Goal: Information Seeking & Learning: Learn about a topic

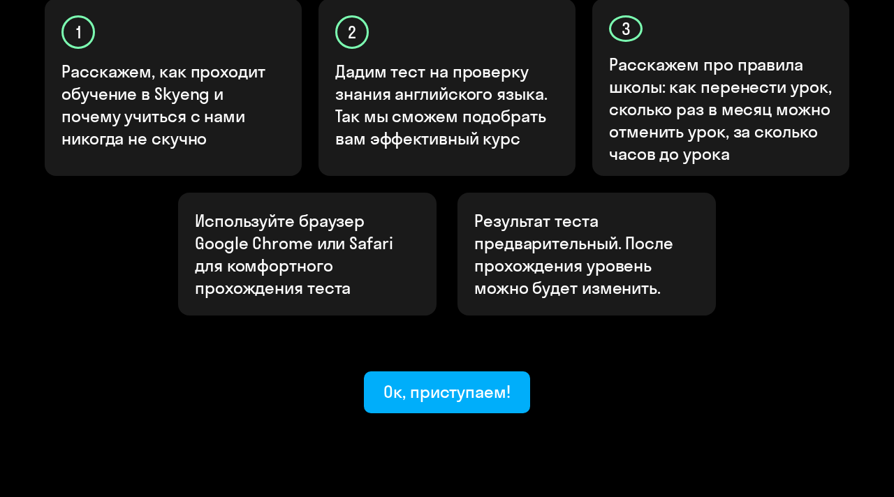
scroll to position [511, 0]
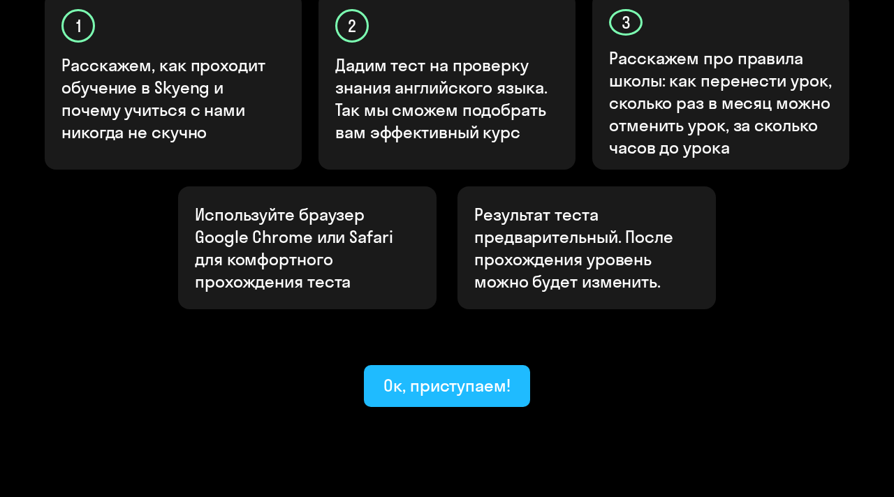
click at [443, 374] on div "Ок, приступаем!" at bounding box center [446, 385] width 127 height 22
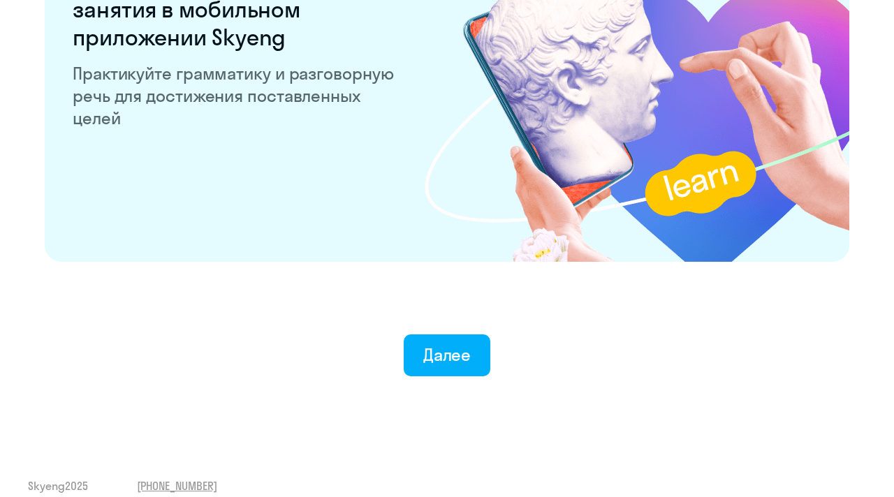
scroll to position [2739, 0]
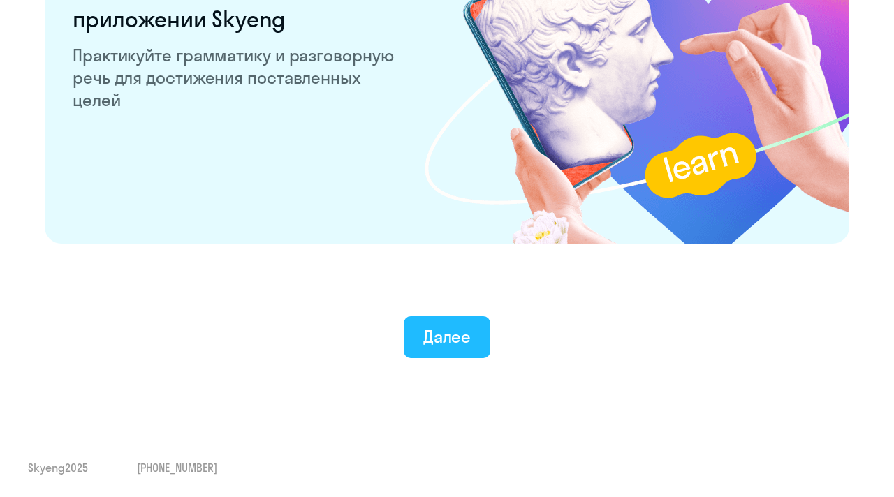
click at [462, 331] on div "Далее" at bounding box center [447, 336] width 48 height 22
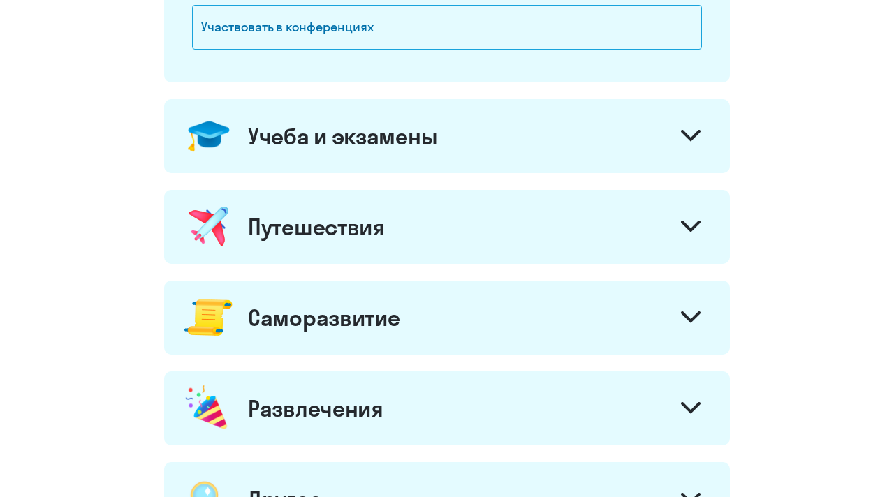
scroll to position [567, 0]
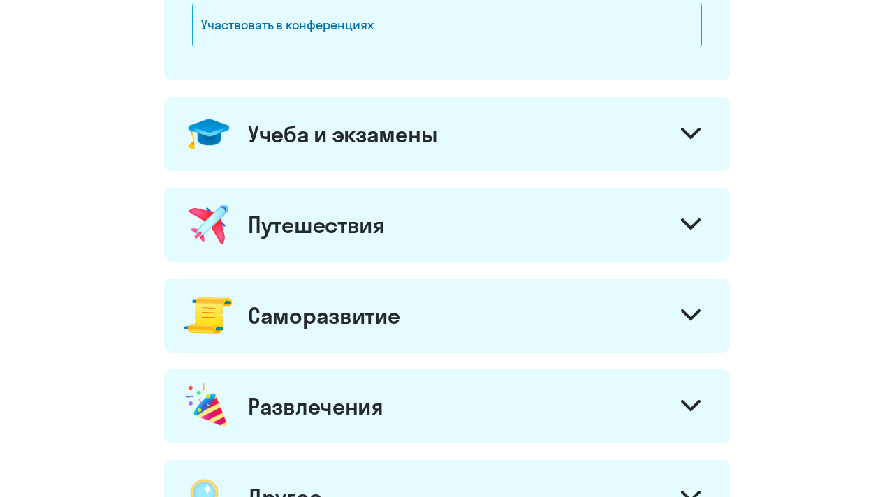
click at [427, 157] on div "Учеба и экзамены" at bounding box center [447, 134] width 566 height 74
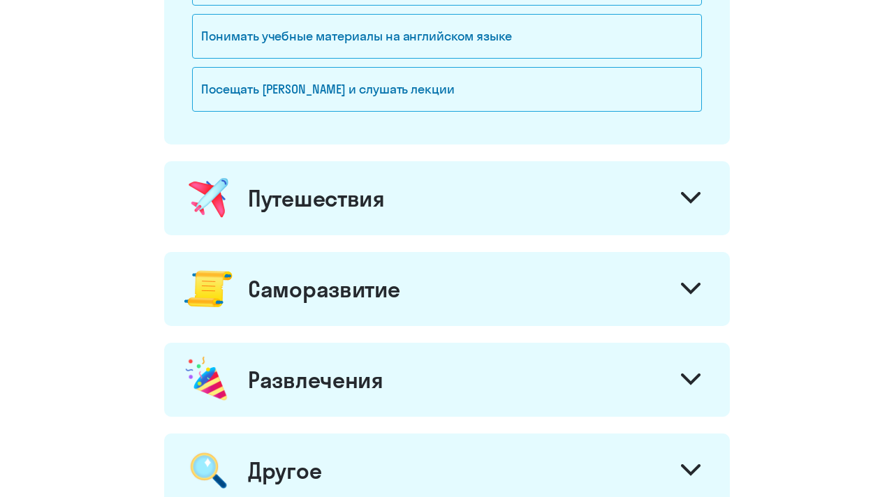
scroll to position [827, 0]
click at [362, 261] on div "Саморазвитие" at bounding box center [447, 288] width 566 height 74
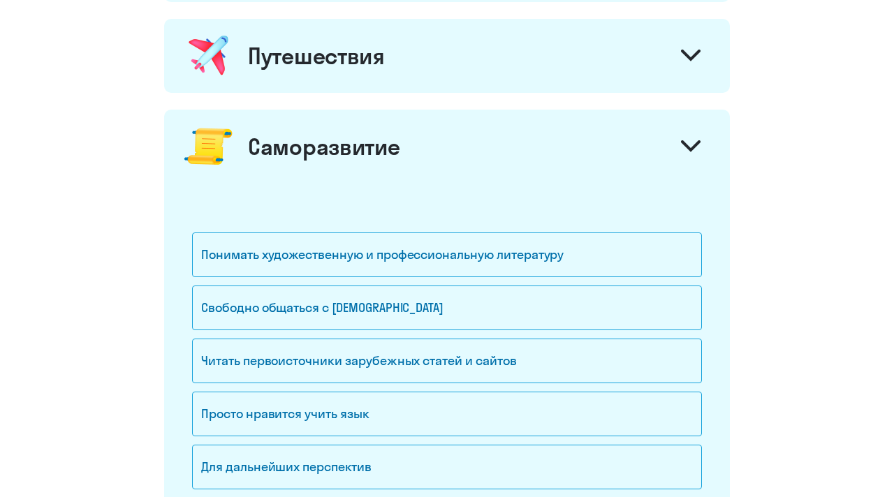
scroll to position [970, 0]
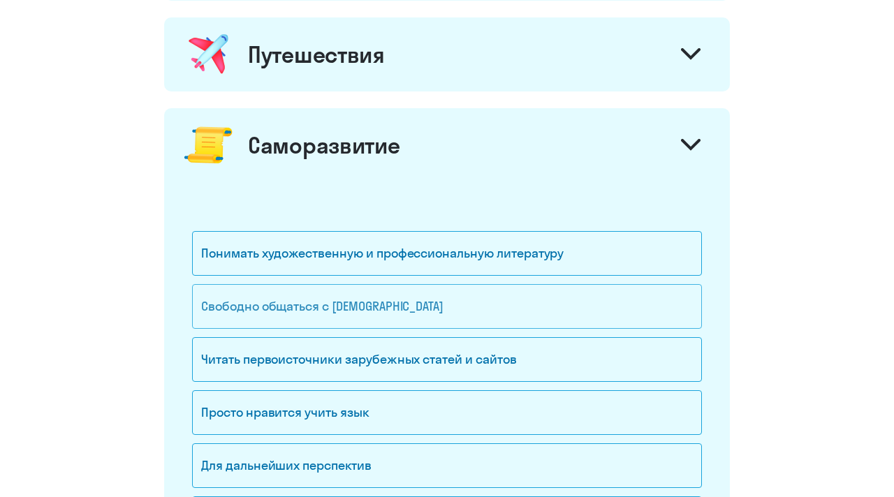
click at [348, 309] on div "Свободно общаться с [DEMOGRAPHIC_DATA]" at bounding box center [447, 306] width 510 height 45
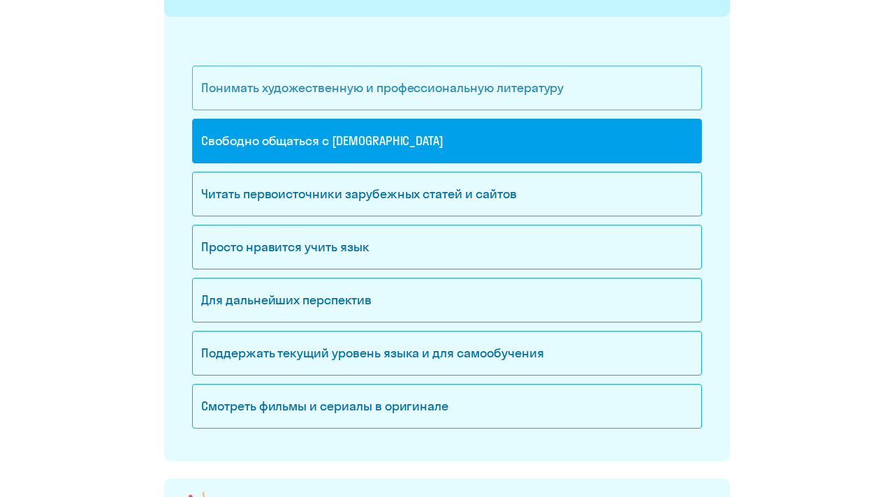
scroll to position [1139, 0]
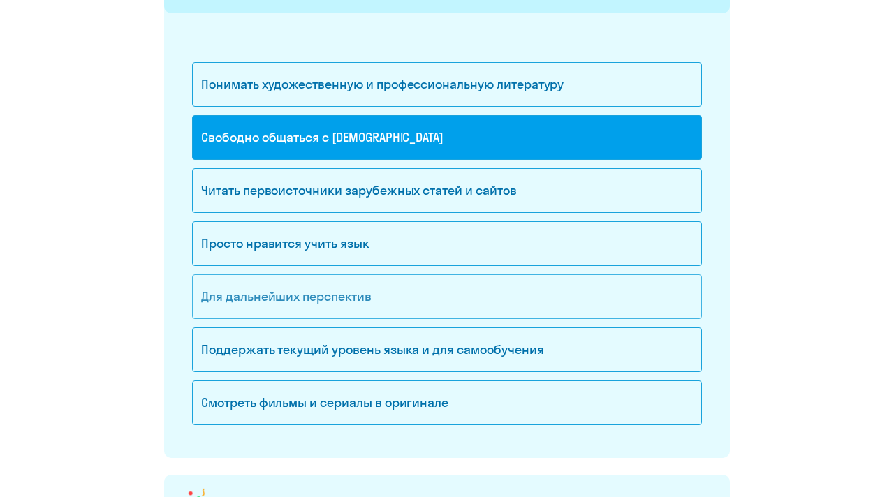
click at [315, 302] on div "Для дальнейших перспектив" at bounding box center [447, 296] width 510 height 45
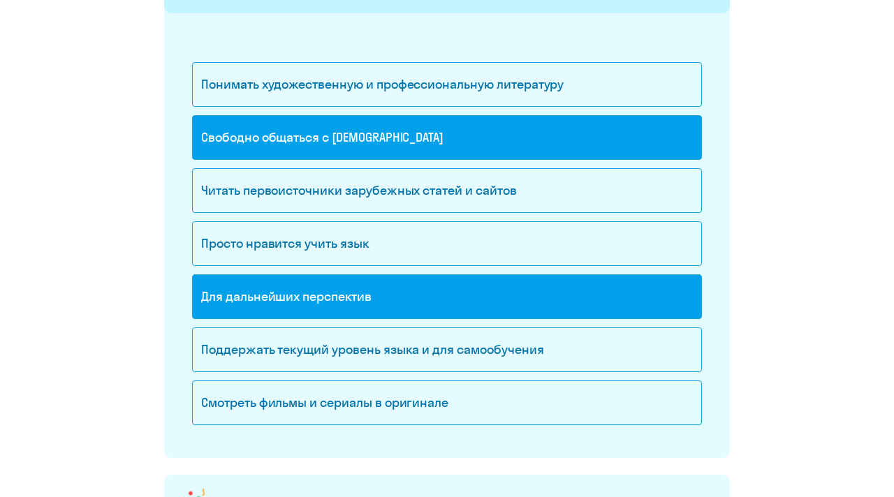
scroll to position [1131, 0]
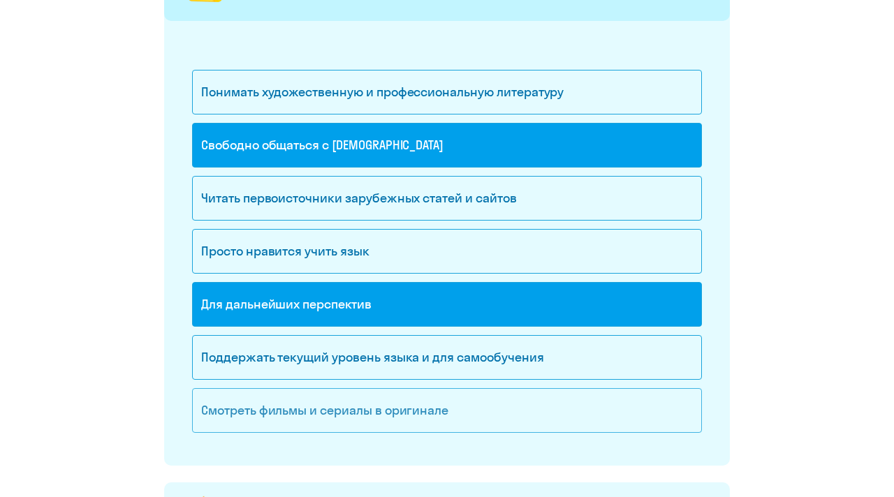
click at [364, 399] on div "Смотреть фильмы и сериалы в оригинале" at bounding box center [447, 410] width 510 height 45
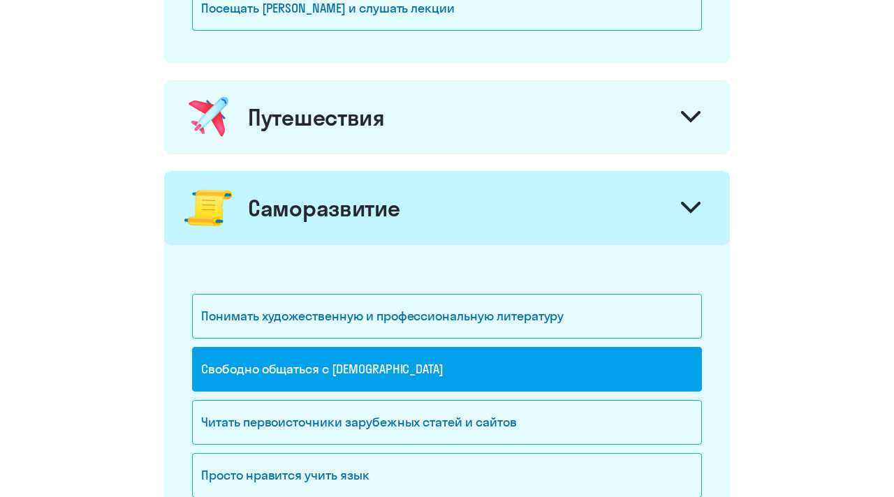
scroll to position [899, 0]
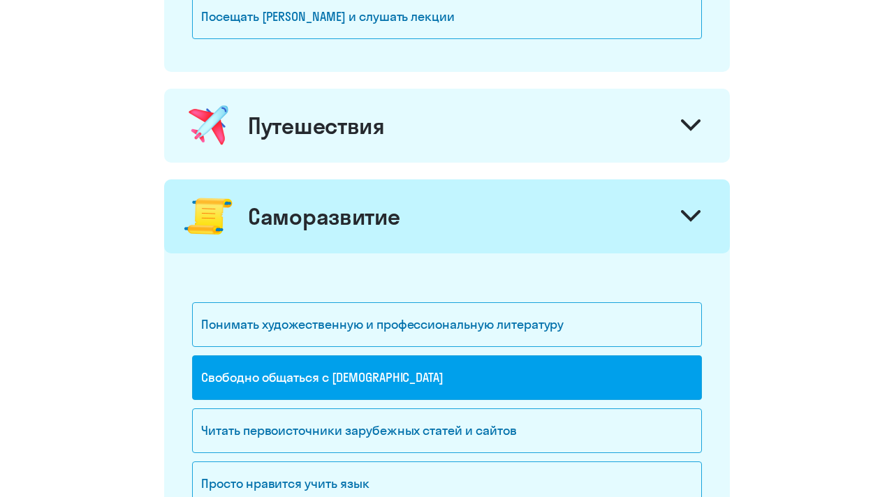
click at [392, 125] on div "Путешествия" at bounding box center [447, 126] width 566 height 74
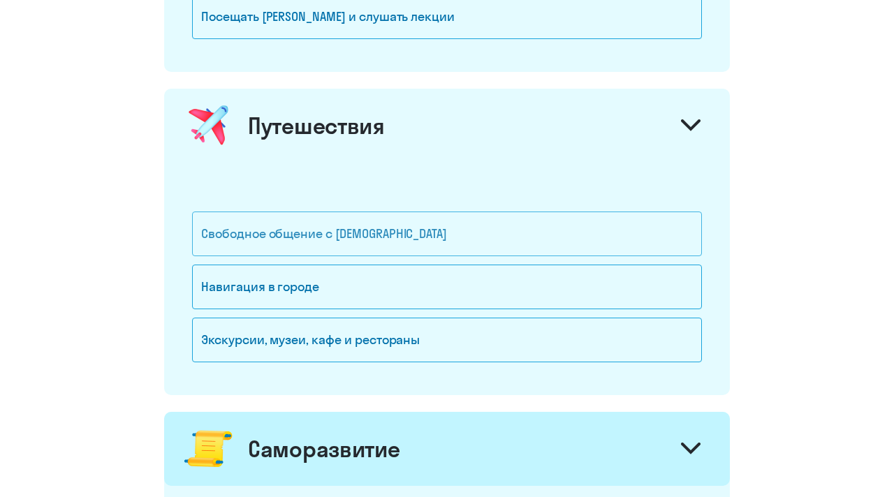
click at [394, 234] on div "Свободное общение с [DEMOGRAPHIC_DATA]" at bounding box center [447, 234] width 510 height 45
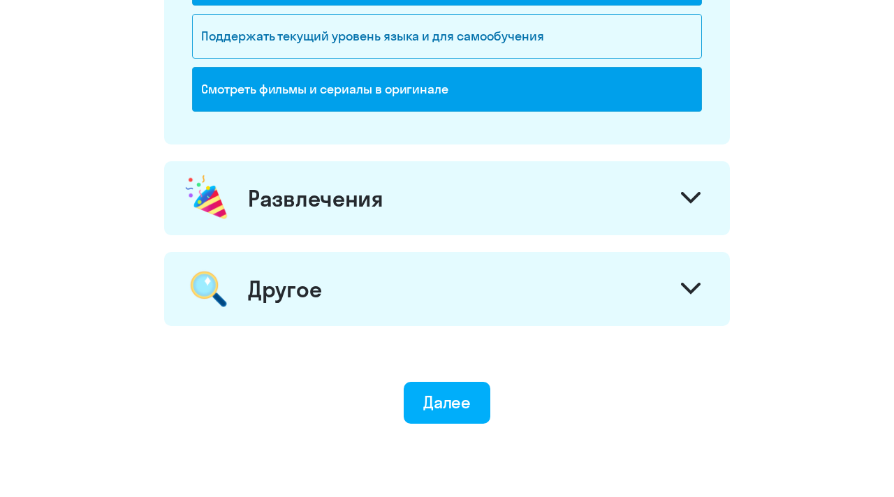
scroll to position [1745, 0]
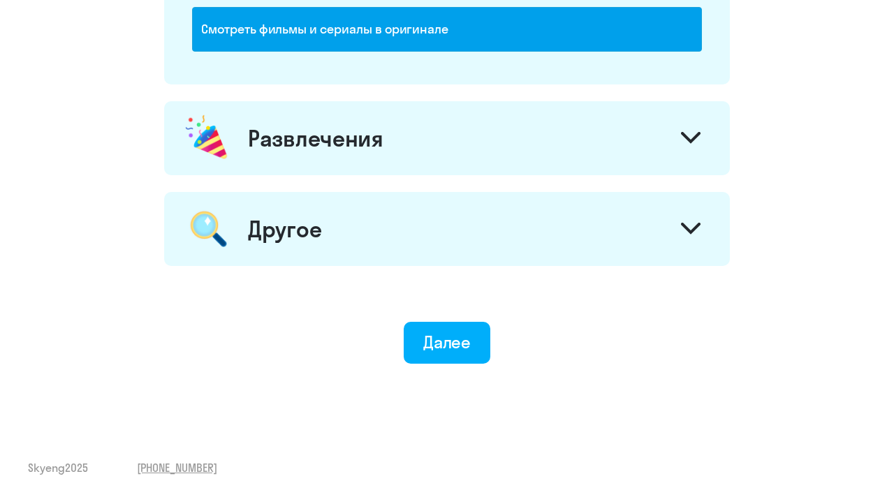
click at [446, 344] on div "Далее" at bounding box center [447, 342] width 48 height 22
